Goal: Transaction & Acquisition: Purchase product/service

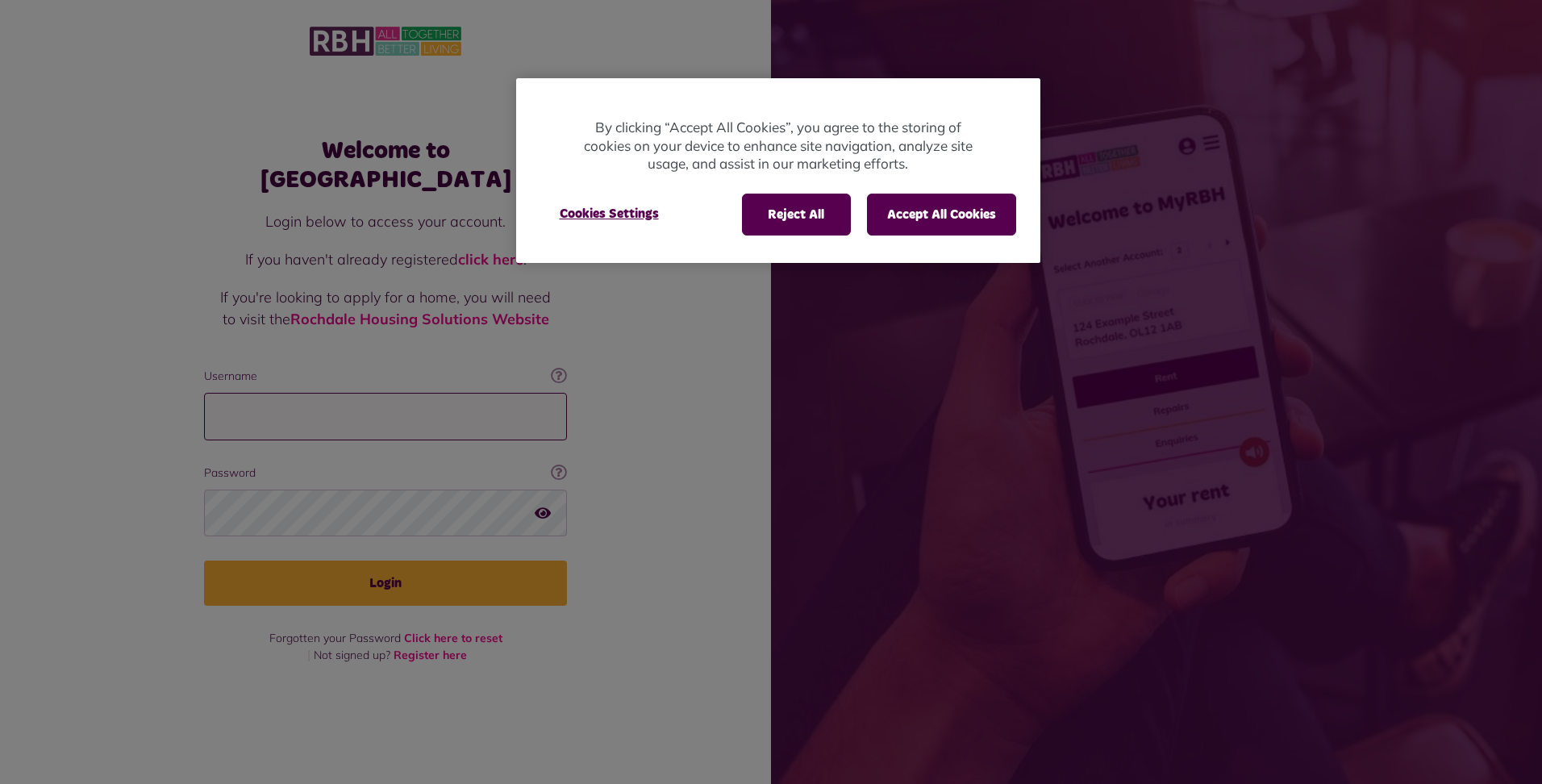
type input "**********"
click at [396, 581] on div at bounding box center [771, 392] width 1542 height 784
click at [944, 217] on button "Accept All Cookies" at bounding box center [942, 215] width 149 height 42
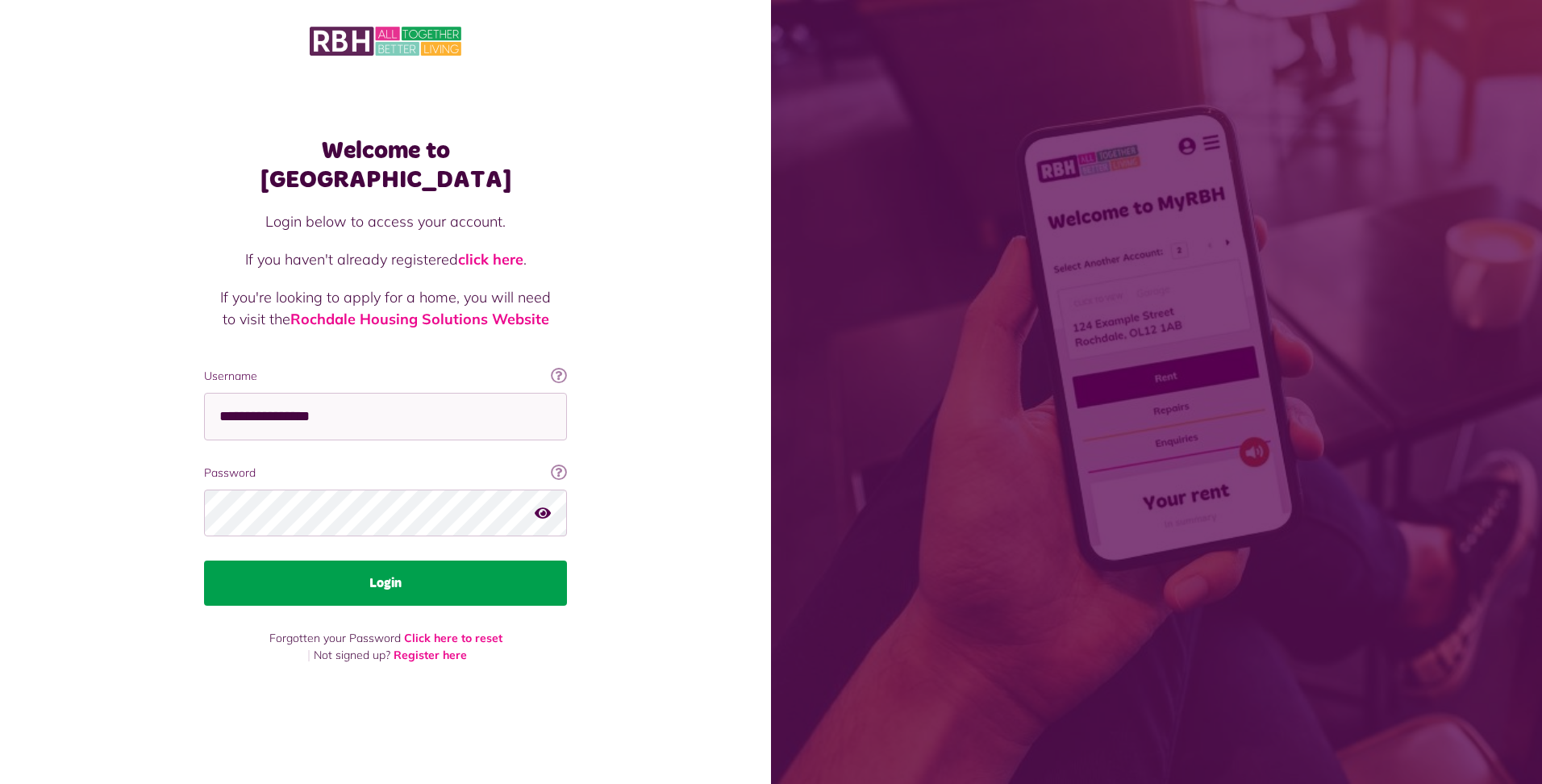
click at [375, 566] on button "Login" at bounding box center [386, 584] width 363 height 45
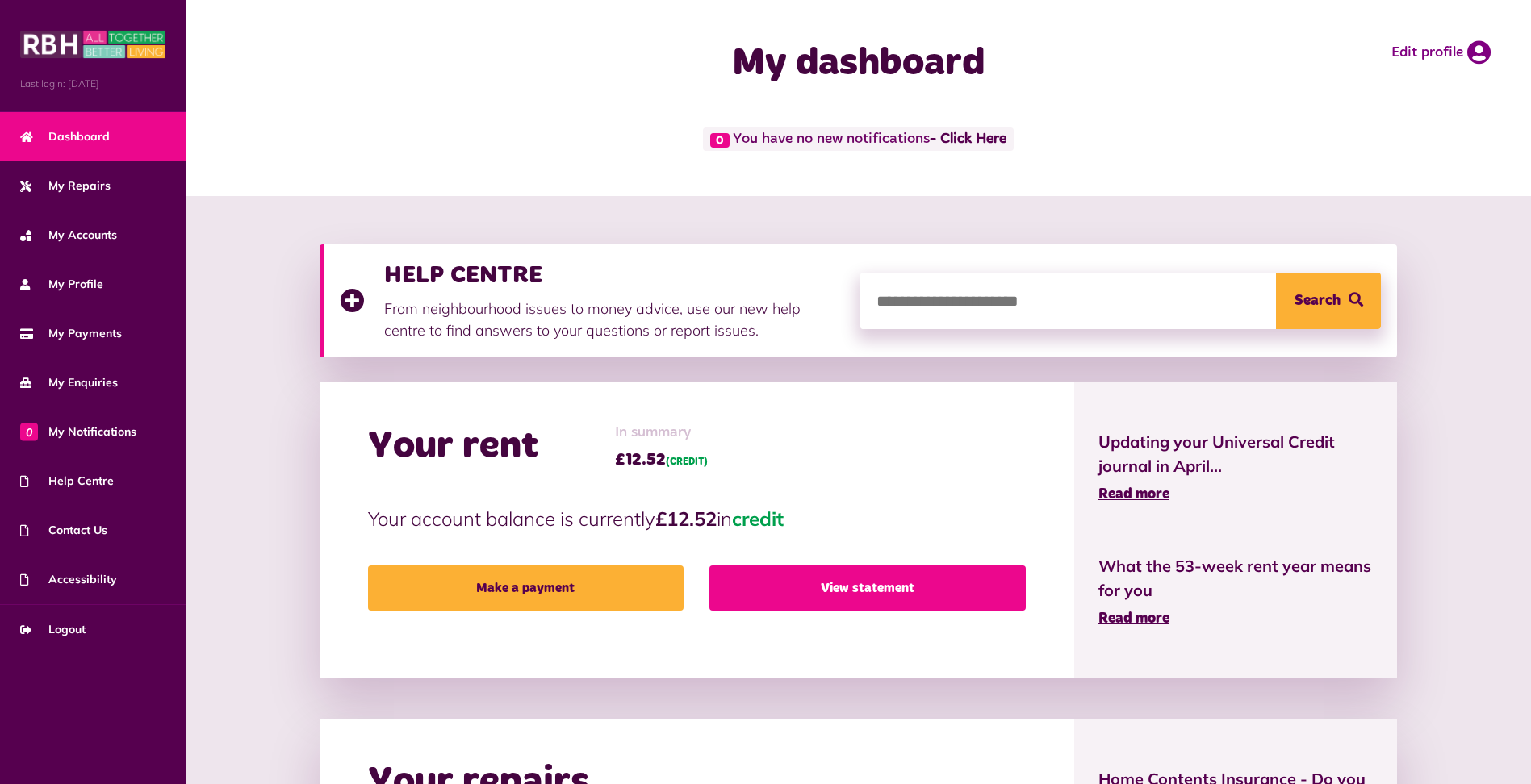
click at [884, 577] on link "View statement" at bounding box center [867, 588] width 315 height 45
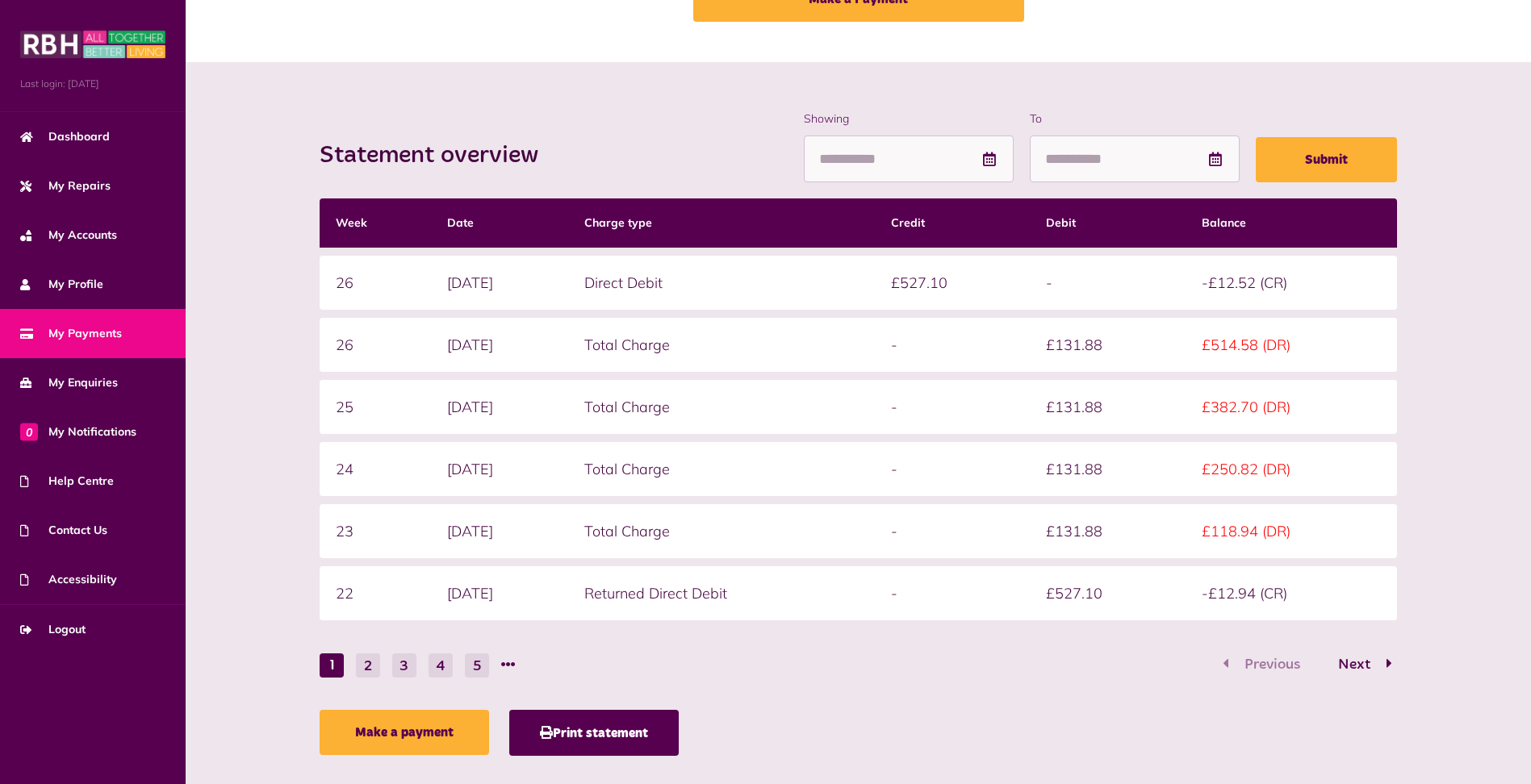
scroll to position [158, 0]
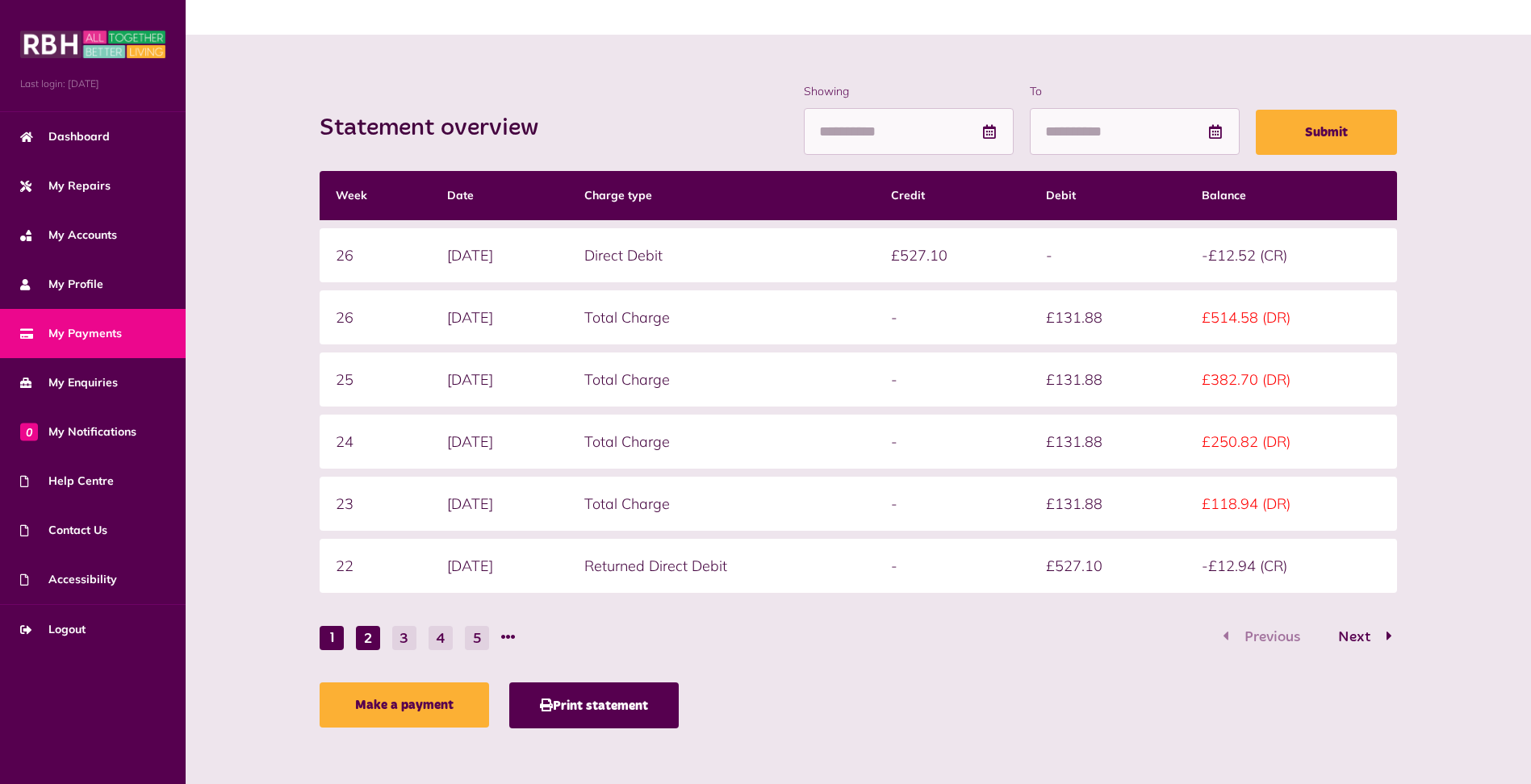
click at [369, 643] on button "2" at bounding box center [368, 638] width 25 height 25
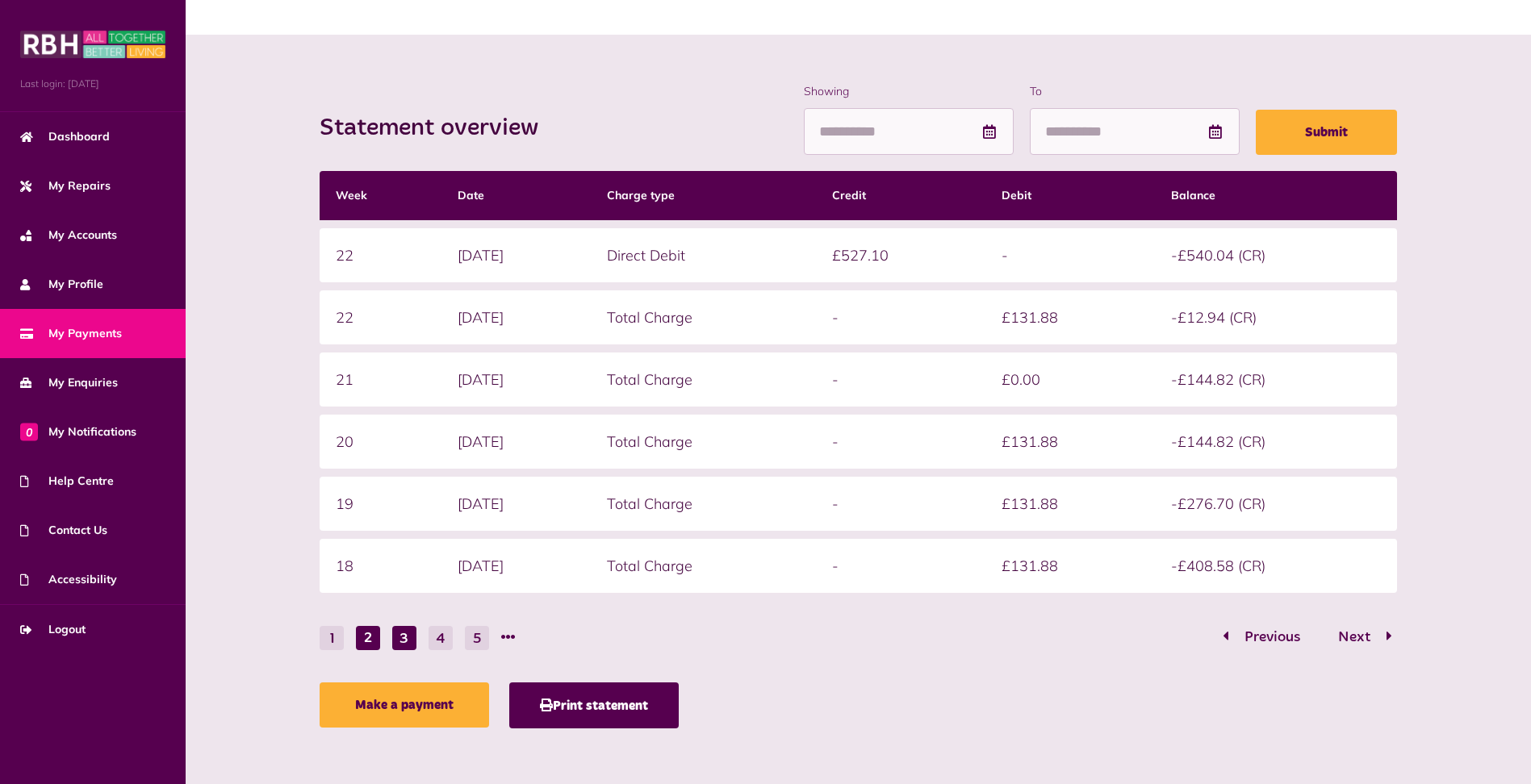
click at [408, 634] on button "3" at bounding box center [404, 638] width 25 height 25
click at [443, 638] on button "4" at bounding box center [441, 638] width 25 height 25
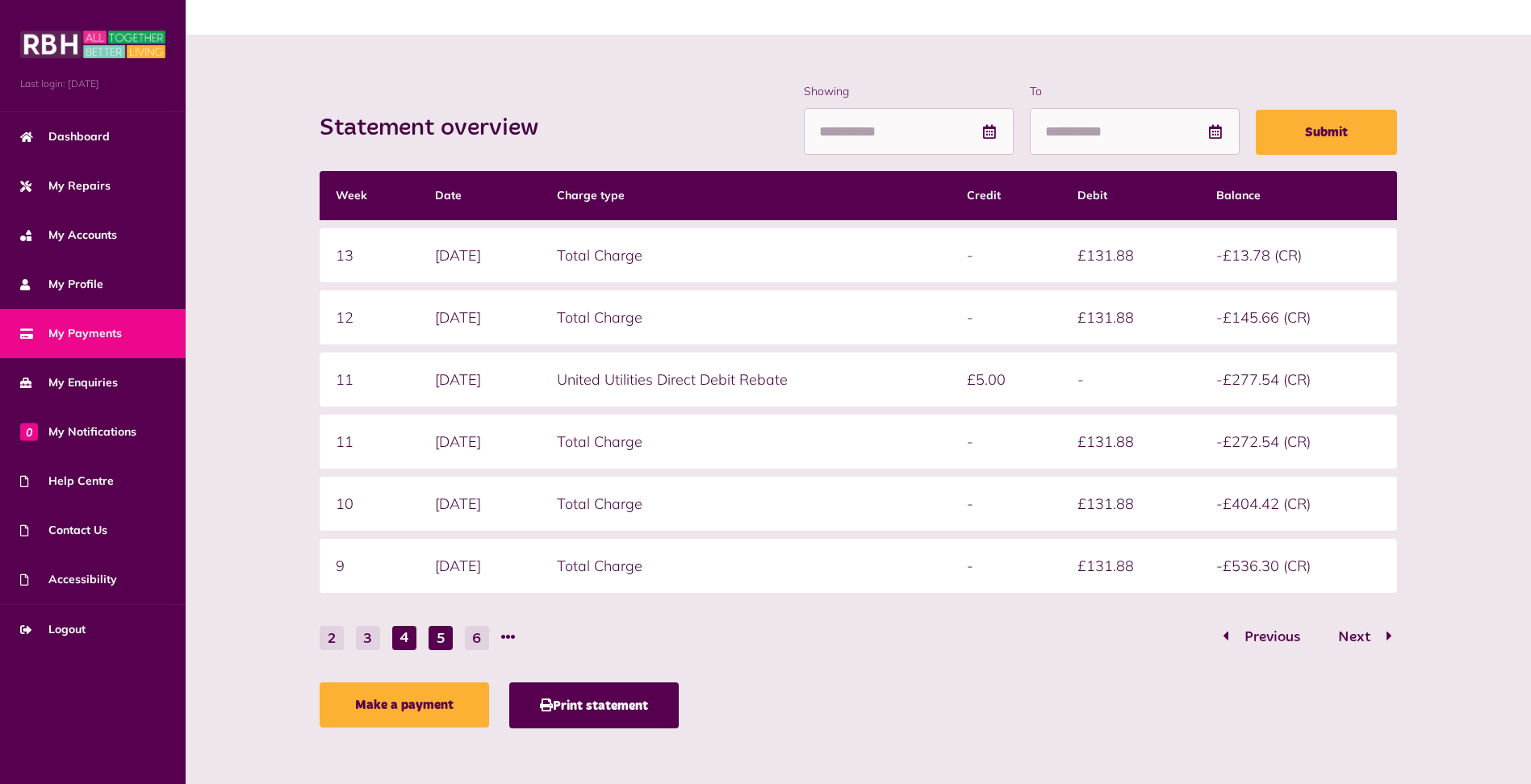
click at [435, 638] on button "5" at bounding box center [441, 638] width 25 height 25
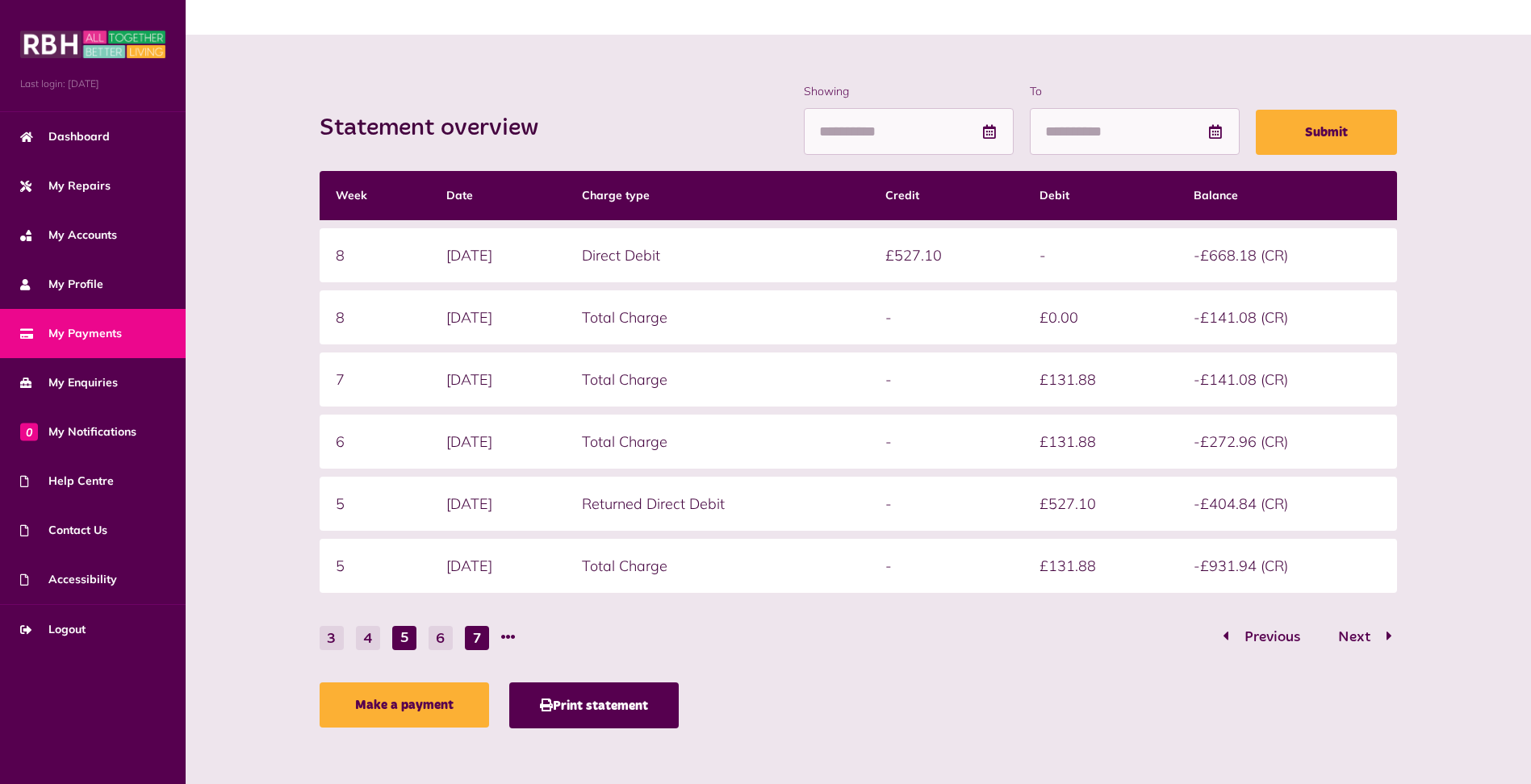
click at [469, 634] on button "7" at bounding box center [477, 638] width 25 height 25
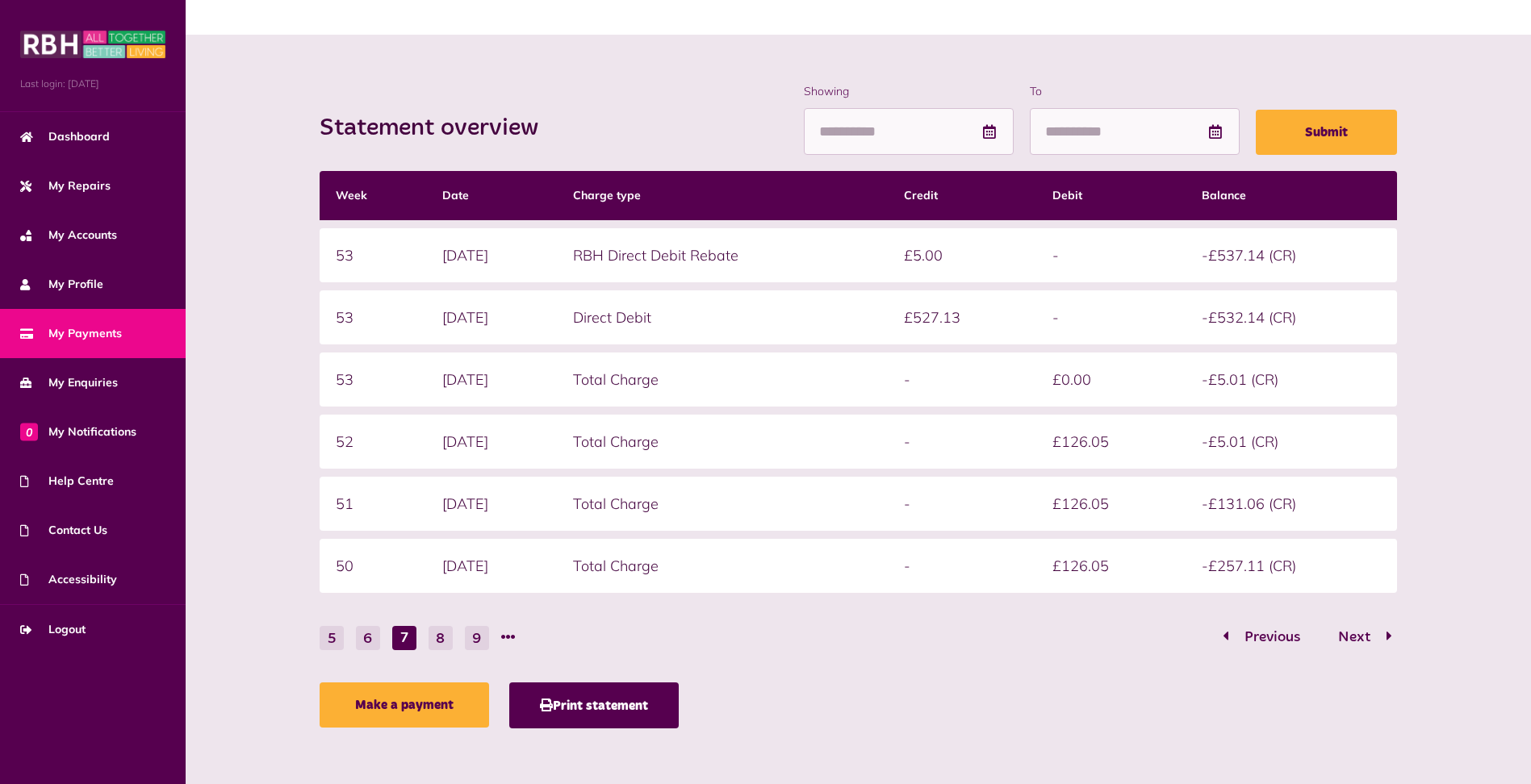
click at [443, 636] on button "8" at bounding box center [441, 638] width 25 height 25
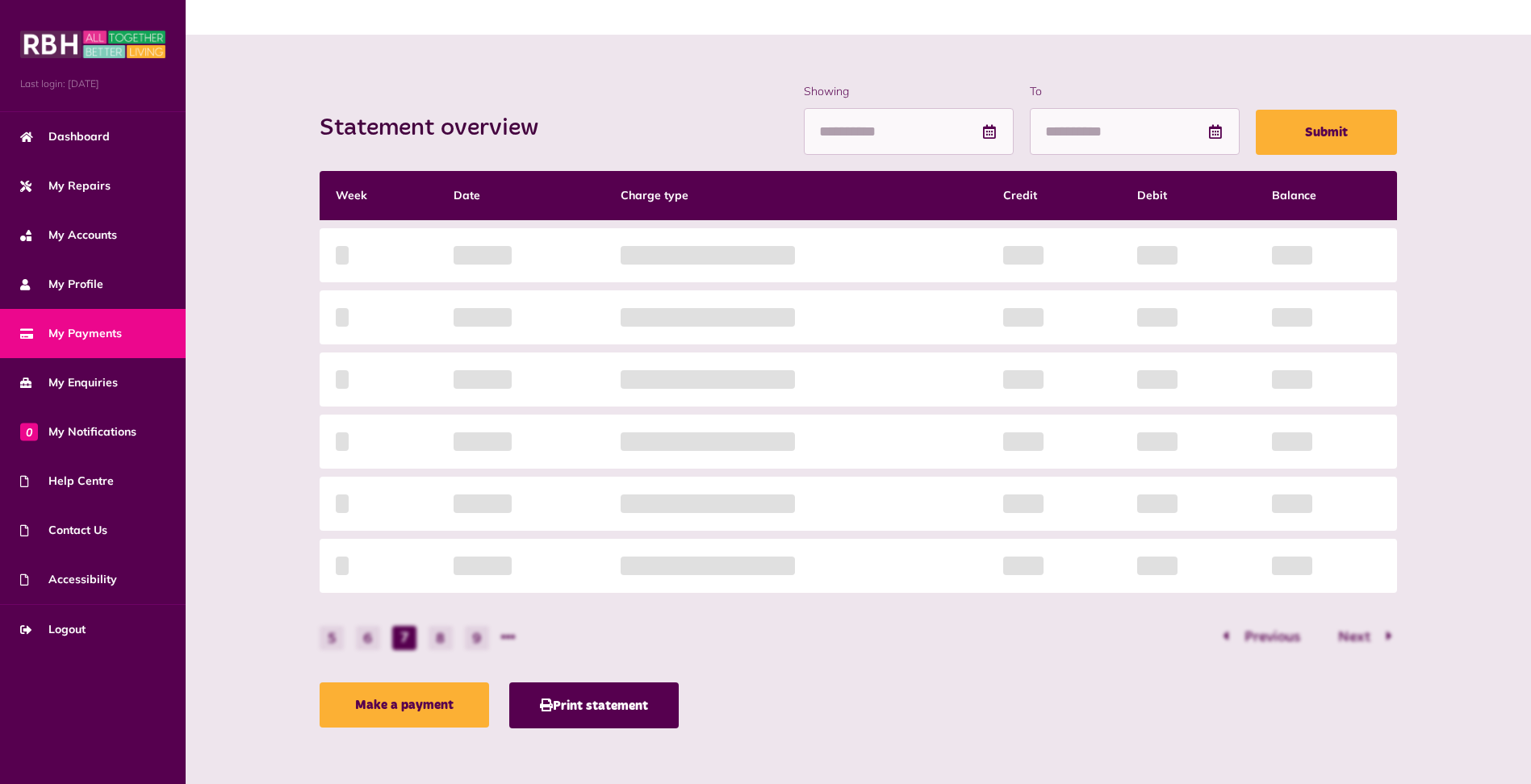
click at [411, 636] on div "Statement overview Showing To Submit Week Date Charge type Credit Debit Balance…" at bounding box center [858, 409] width 1094 height 653
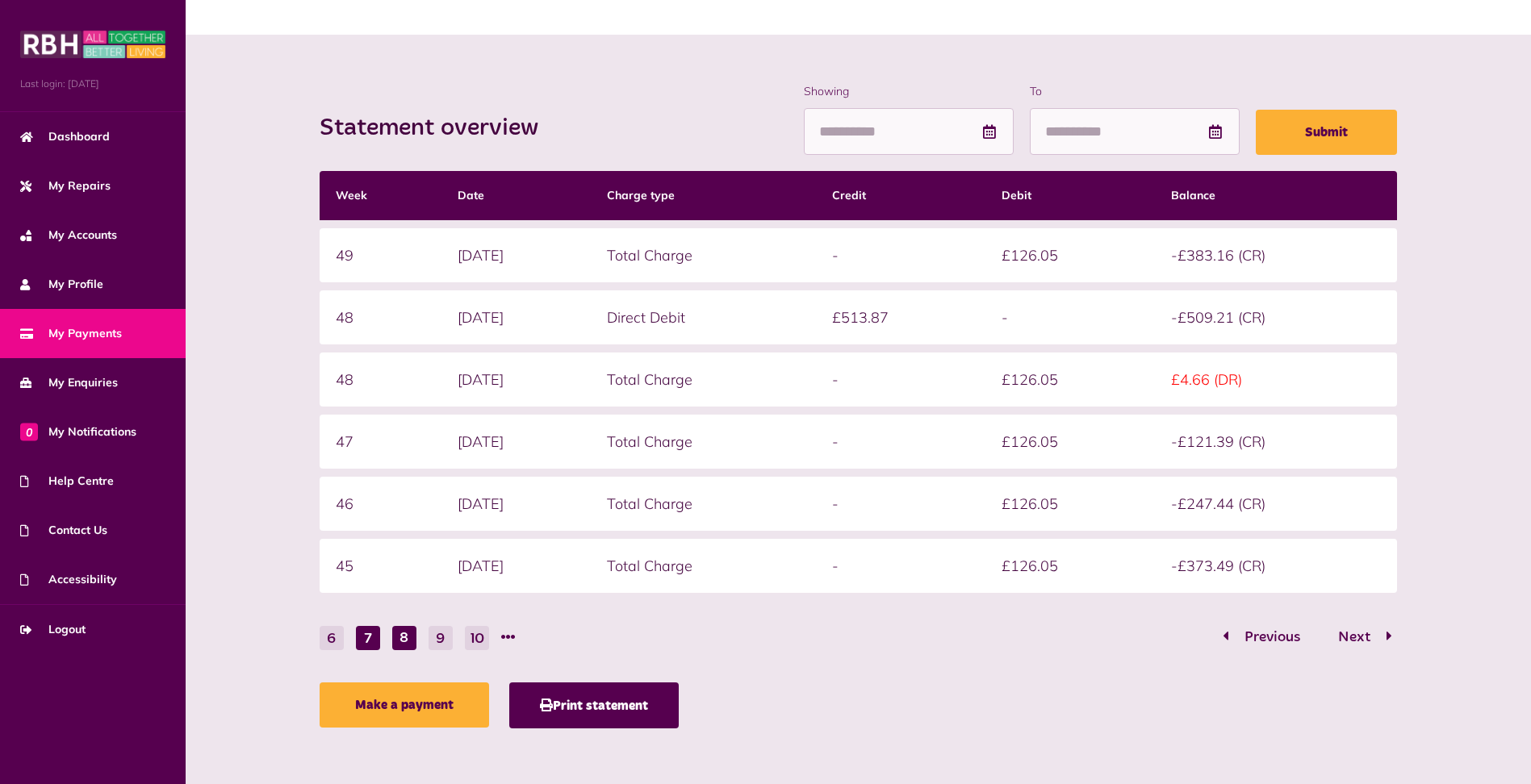
click at [361, 638] on button "7" at bounding box center [368, 638] width 25 height 25
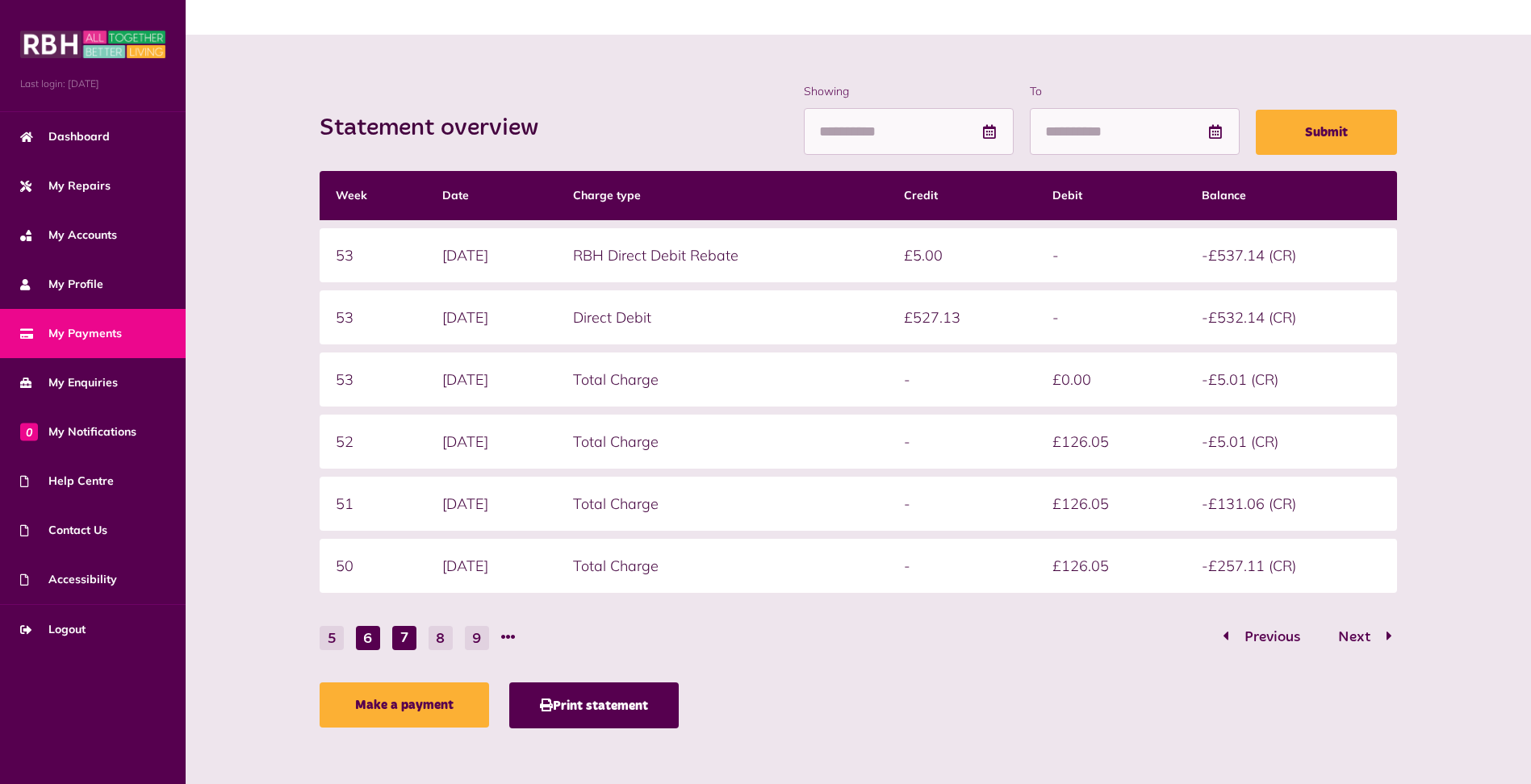
click at [363, 638] on button "6" at bounding box center [368, 638] width 25 height 25
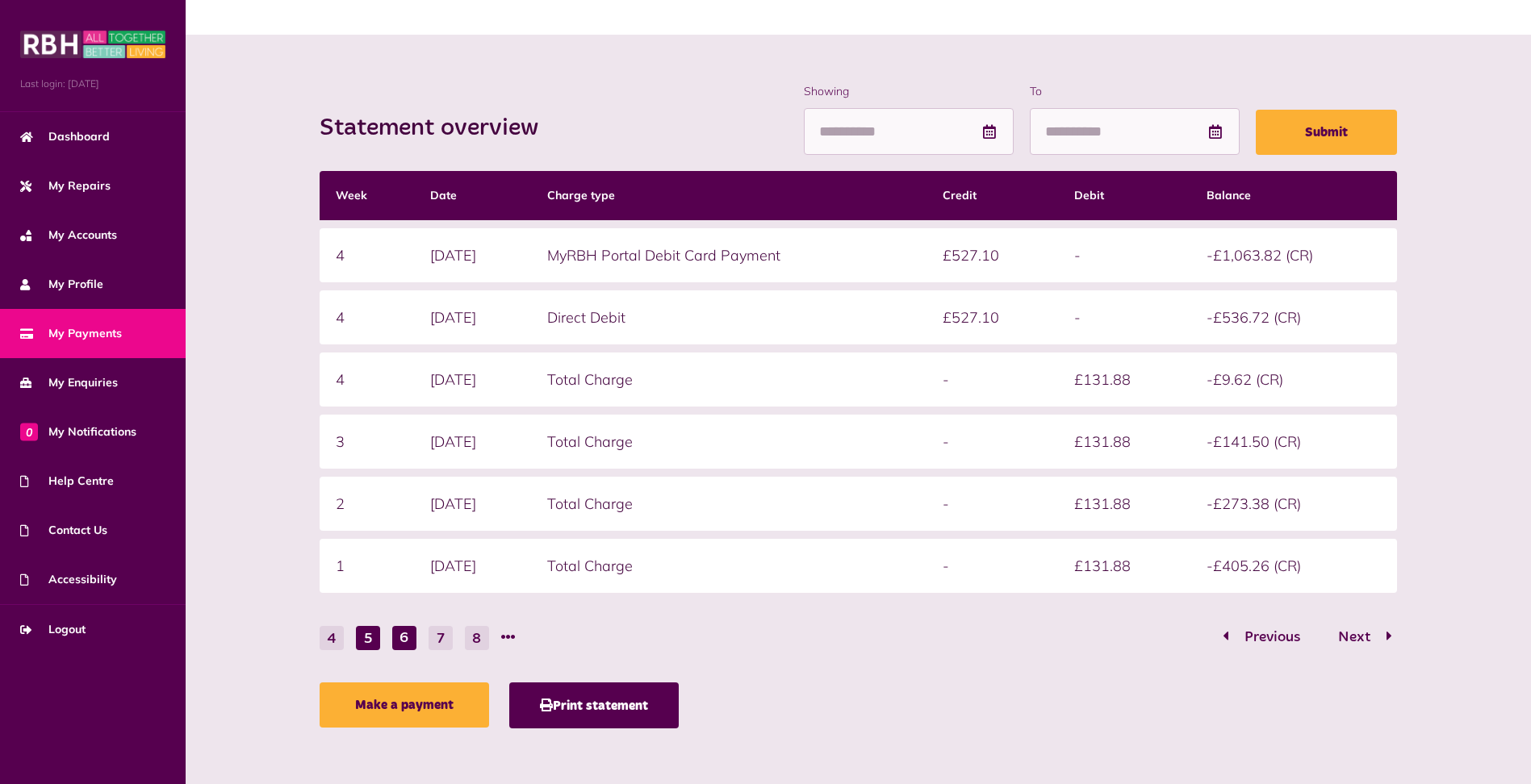
click at [371, 638] on button "5" at bounding box center [368, 638] width 25 height 25
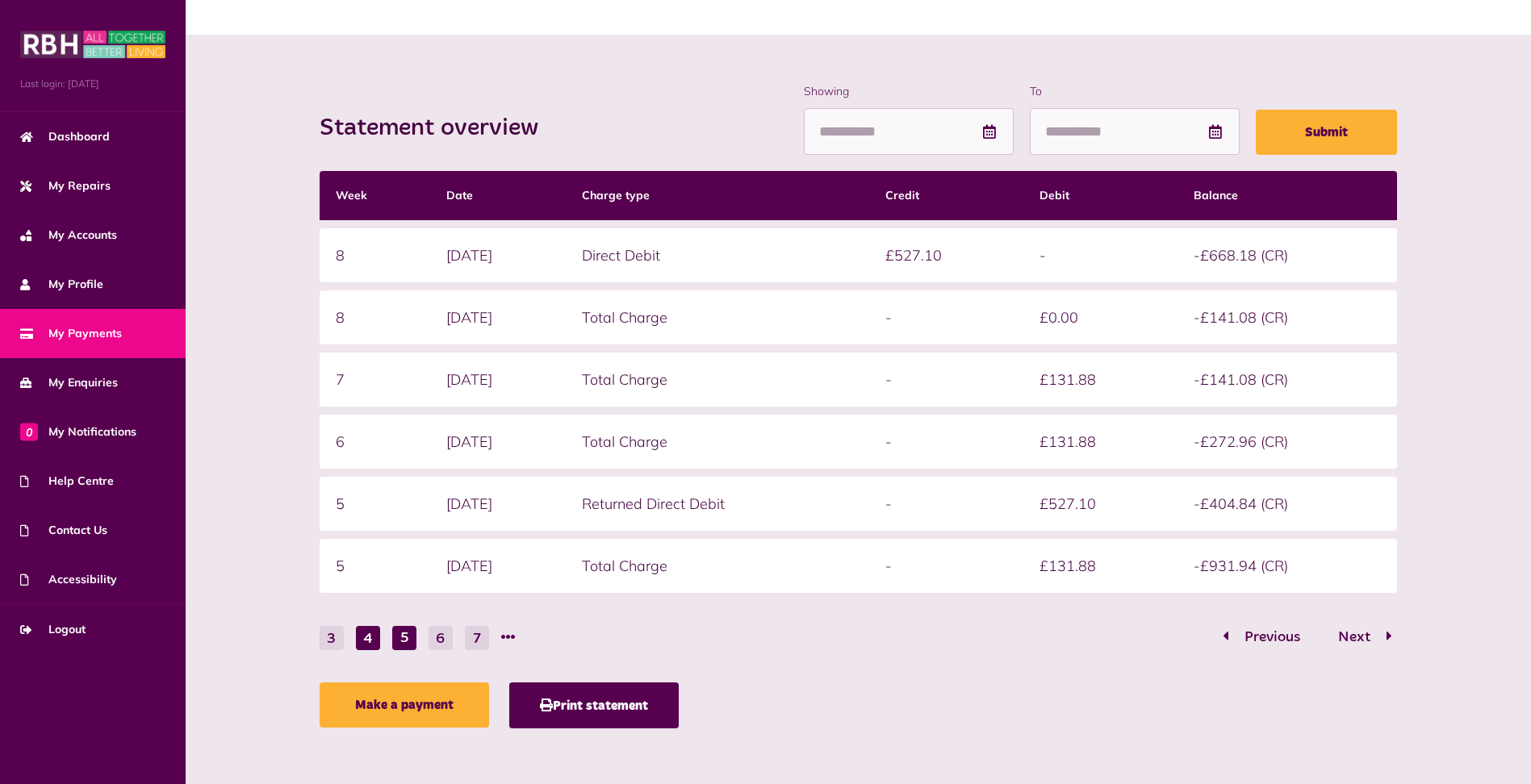
click at [368, 639] on button "4" at bounding box center [368, 638] width 25 height 25
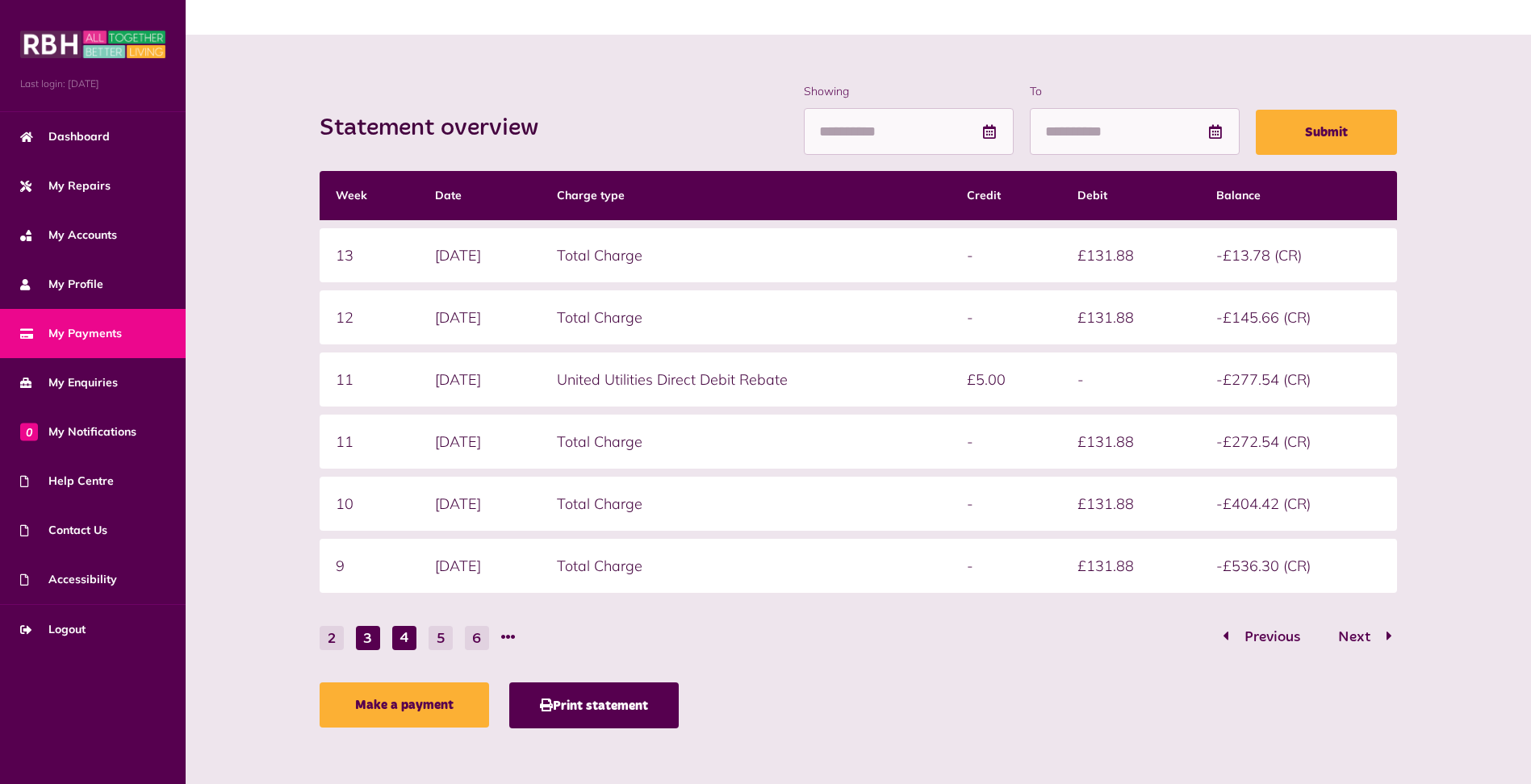
click at [373, 639] on button "3" at bounding box center [368, 638] width 25 height 25
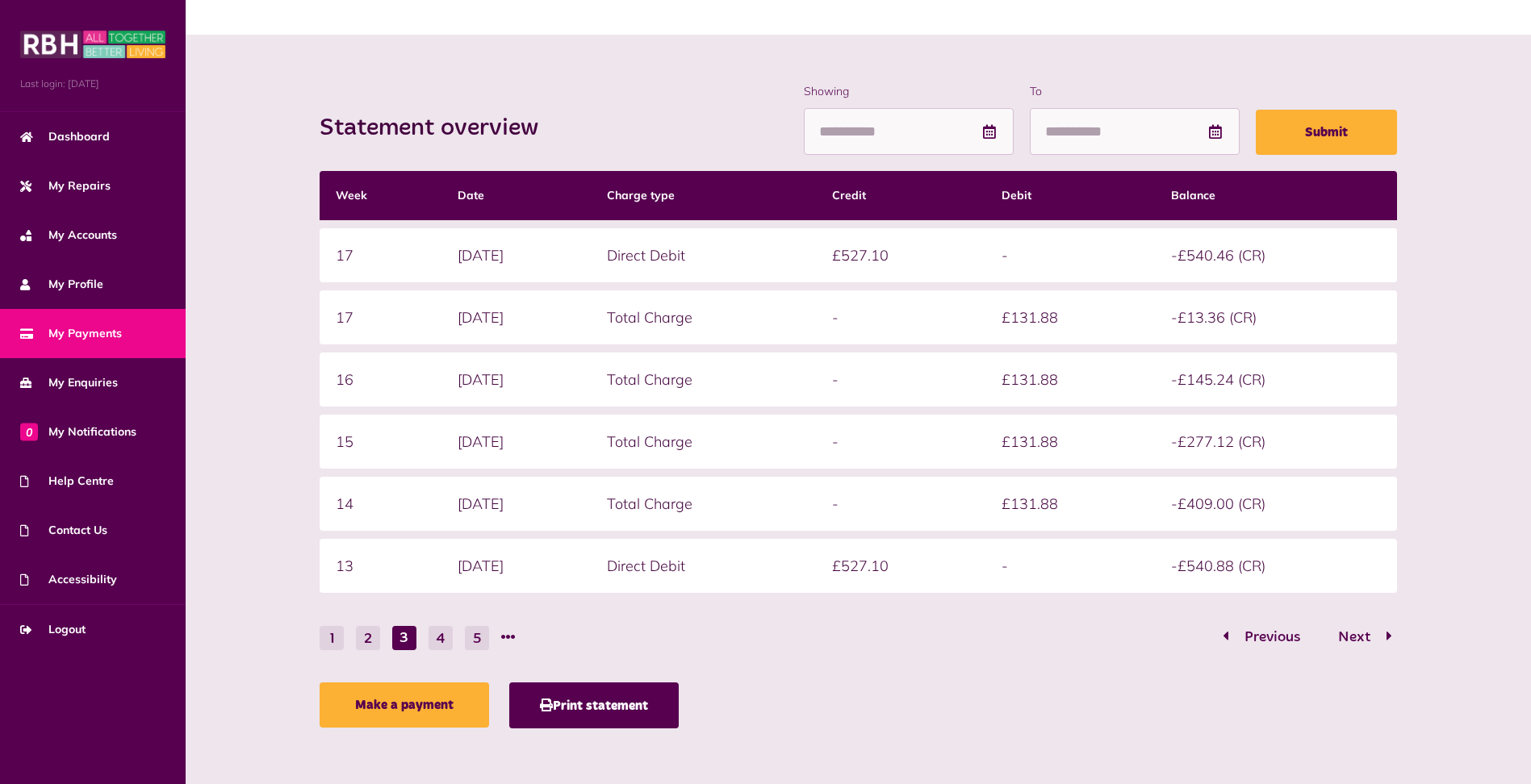
click at [372, 632] on button "2" at bounding box center [368, 638] width 25 height 25
click at [327, 641] on button "1" at bounding box center [332, 638] width 25 height 25
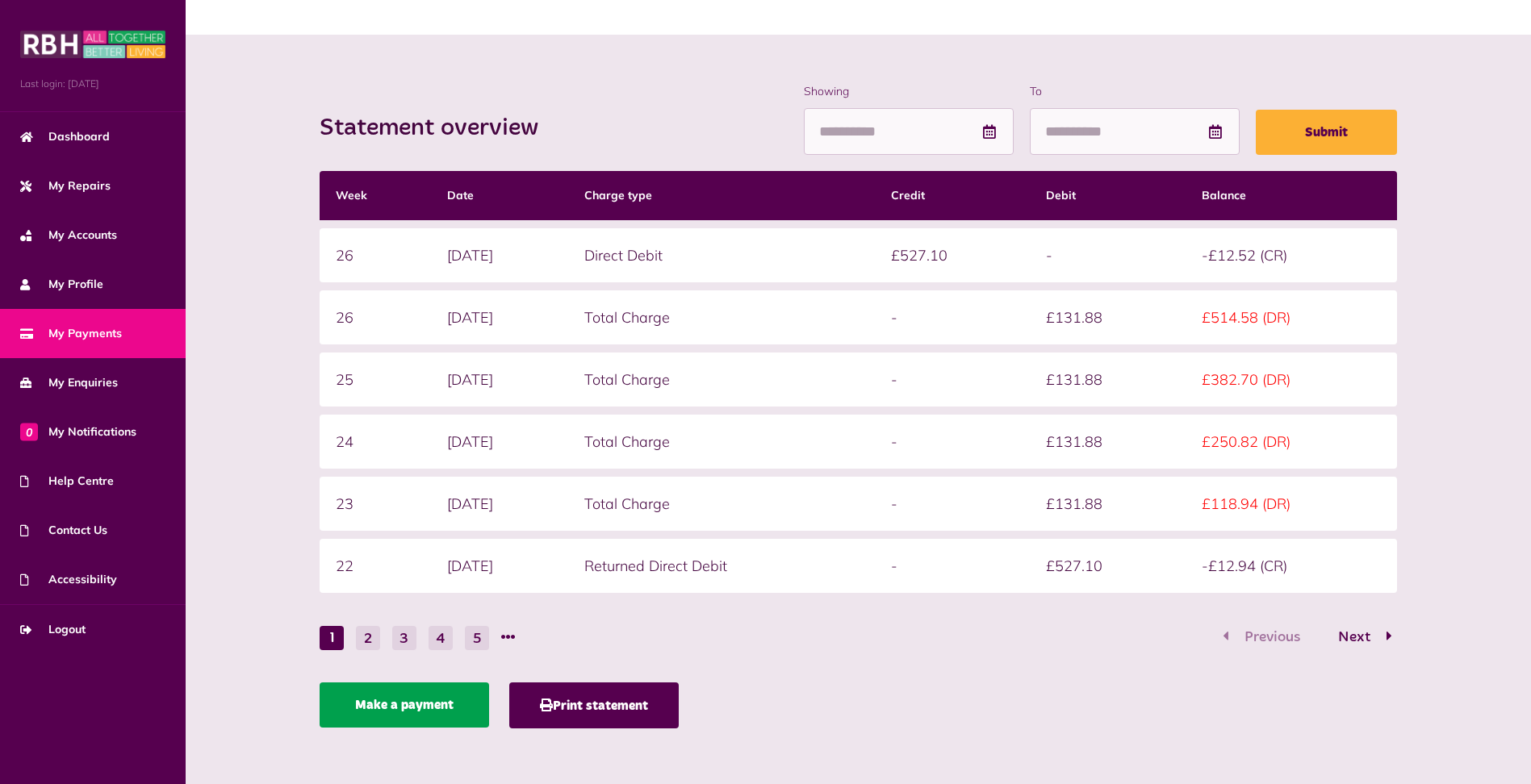
click at [386, 704] on link "Make a payment" at bounding box center [404, 705] width 169 height 45
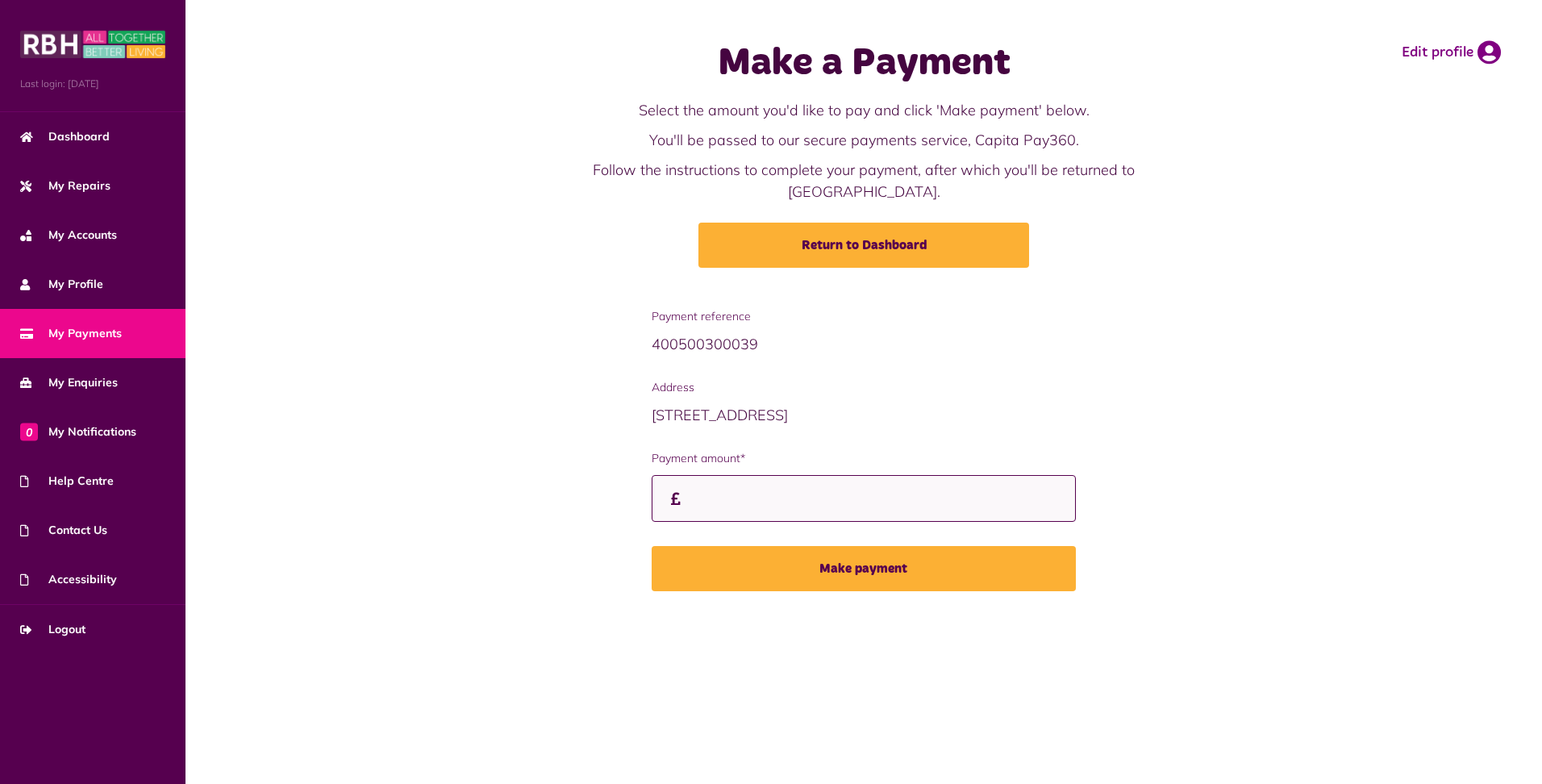
click at [788, 475] on input "Payment amount*" at bounding box center [864, 498] width 425 height 47
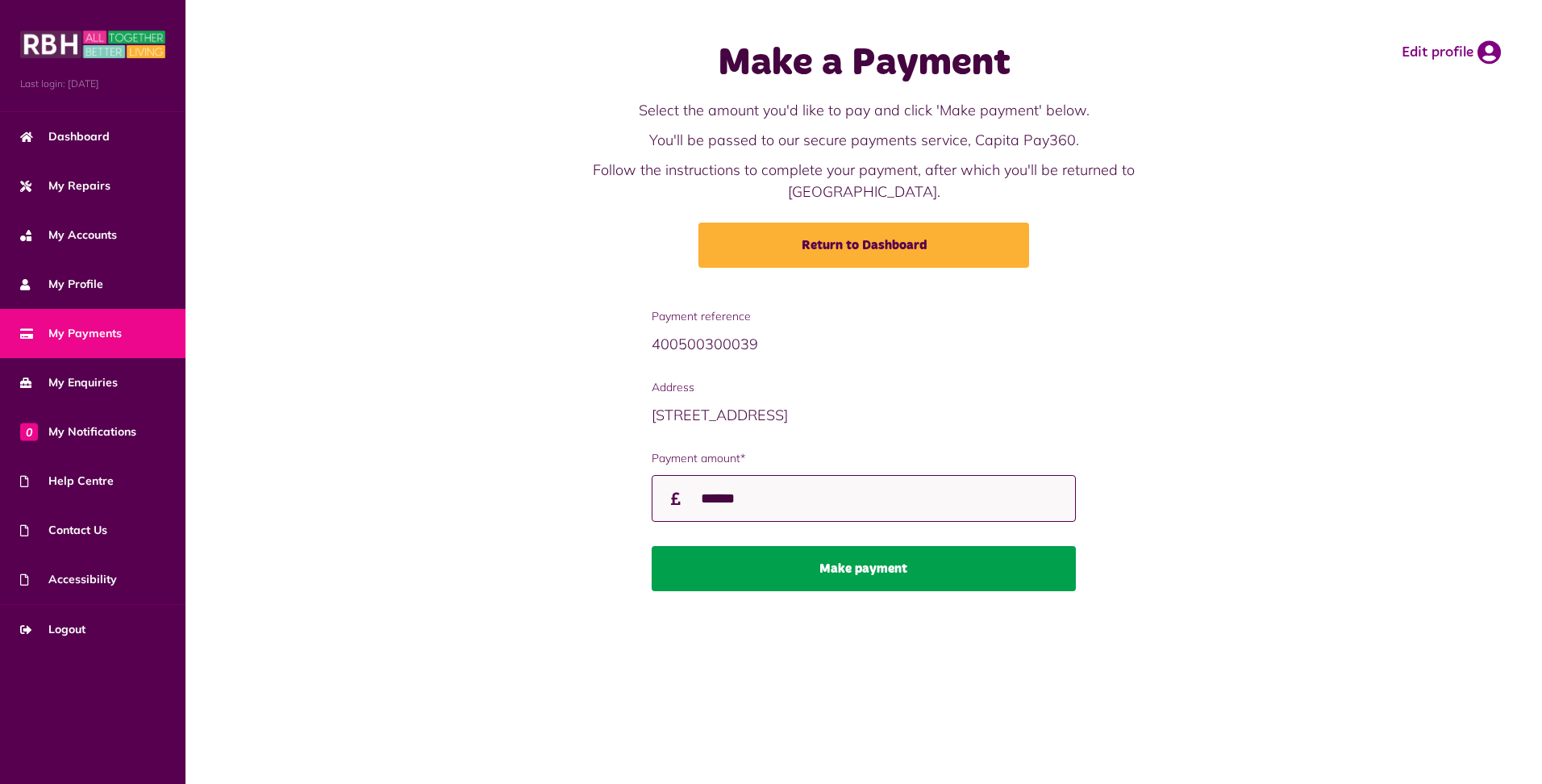
type input "******"
click at [859, 546] on button "Make payment" at bounding box center [864, 568] width 425 height 45
